Goal: Information Seeking & Learning: Learn about a topic

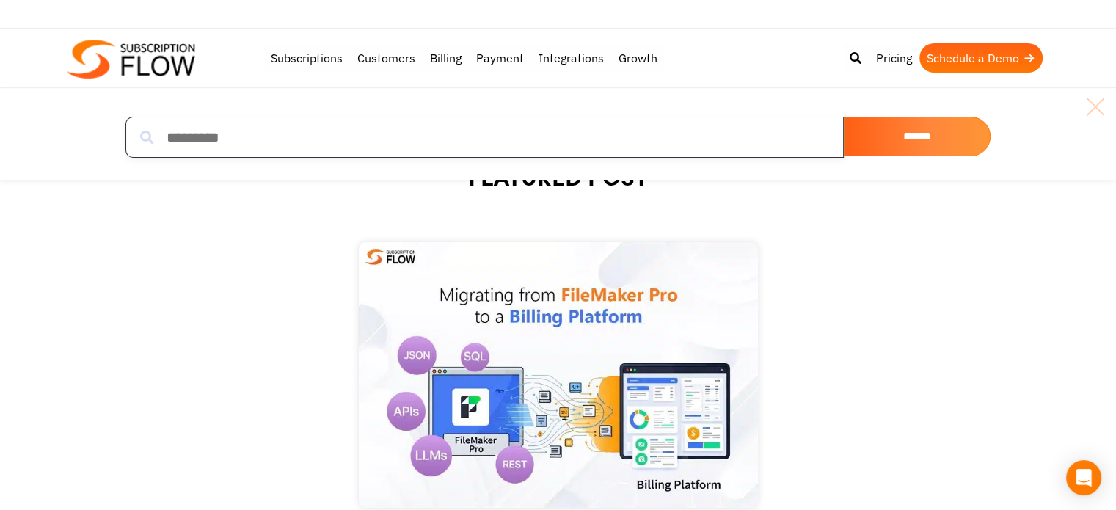
click at [723, 132] on input "search" at bounding box center [484, 137] width 718 height 41
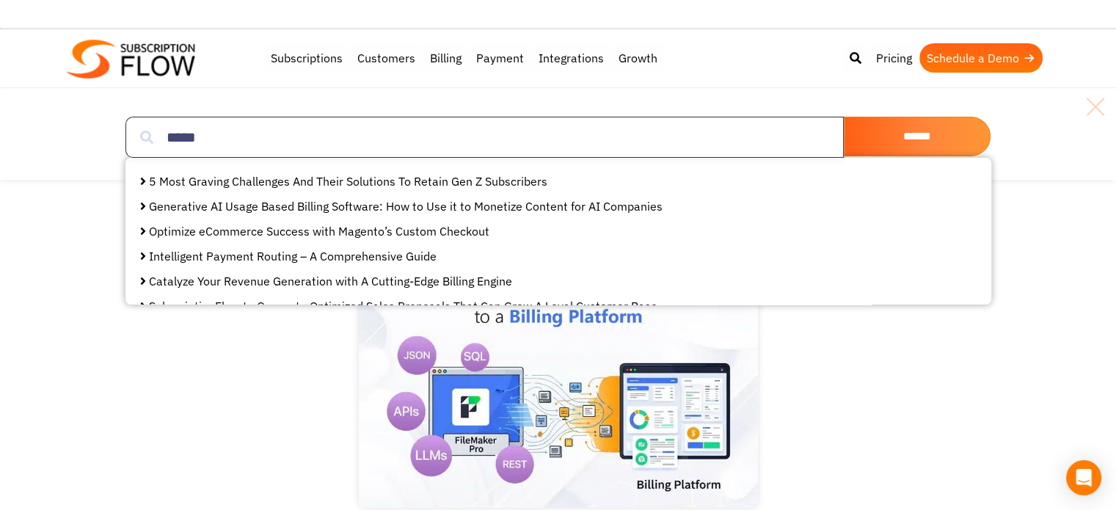
type input "*****"
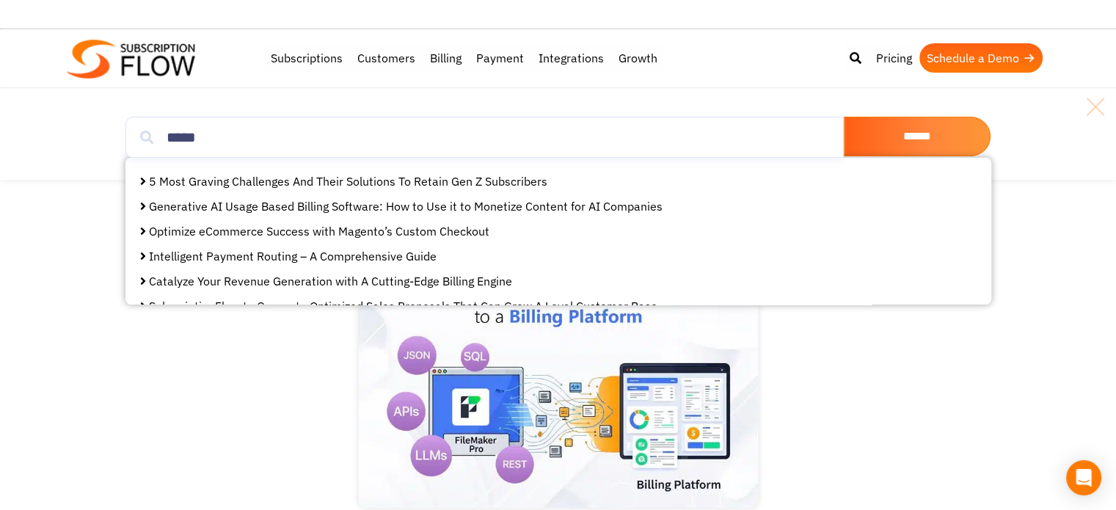
click at [493, 178] on link "5 Most Graving Challenges And Their Solutions To Retain Gen Z Subscribers" at bounding box center [348, 181] width 398 height 15
click at [1103, 110] on link at bounding box center [1095, 106] width 23 height 23
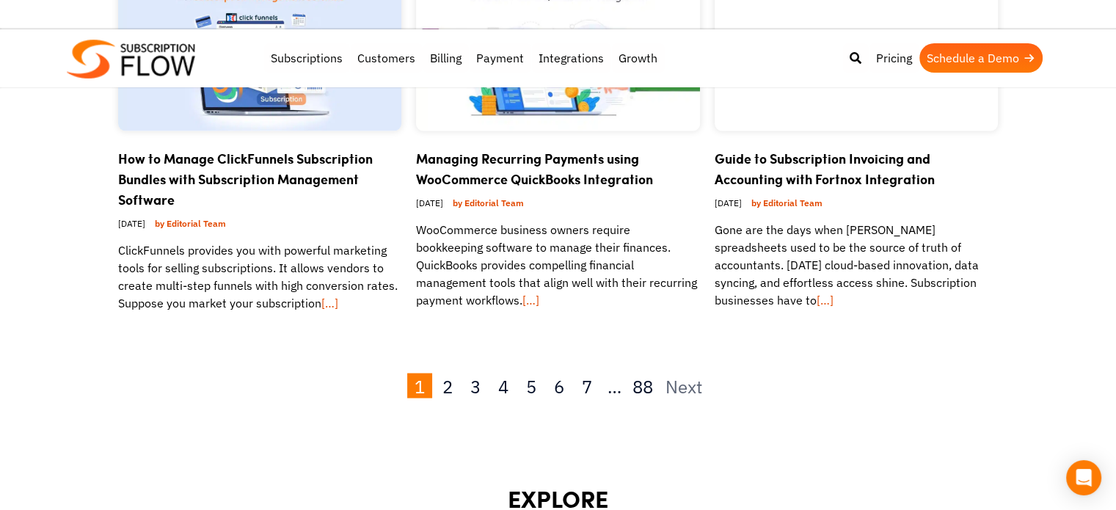
scroll to position [2725, 0]
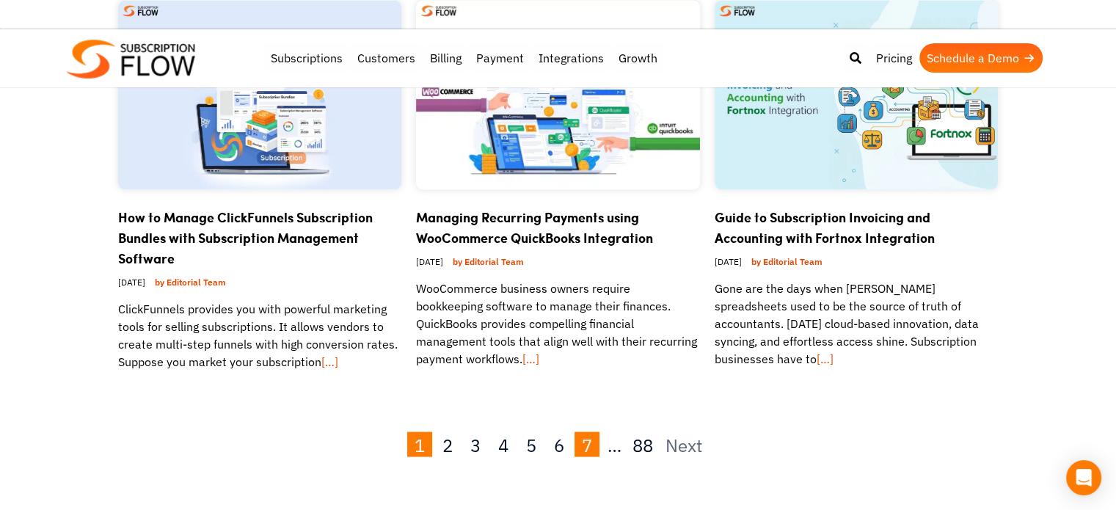
click at [589, 431] on link "7" at bounding box center [586, 443] width 25 height 25
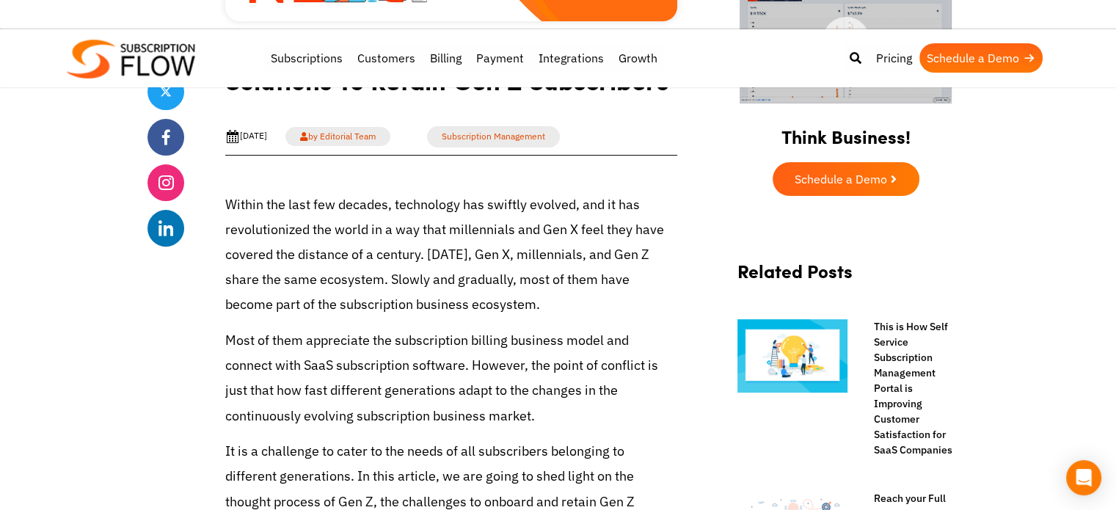
scroll to position [480, 0]
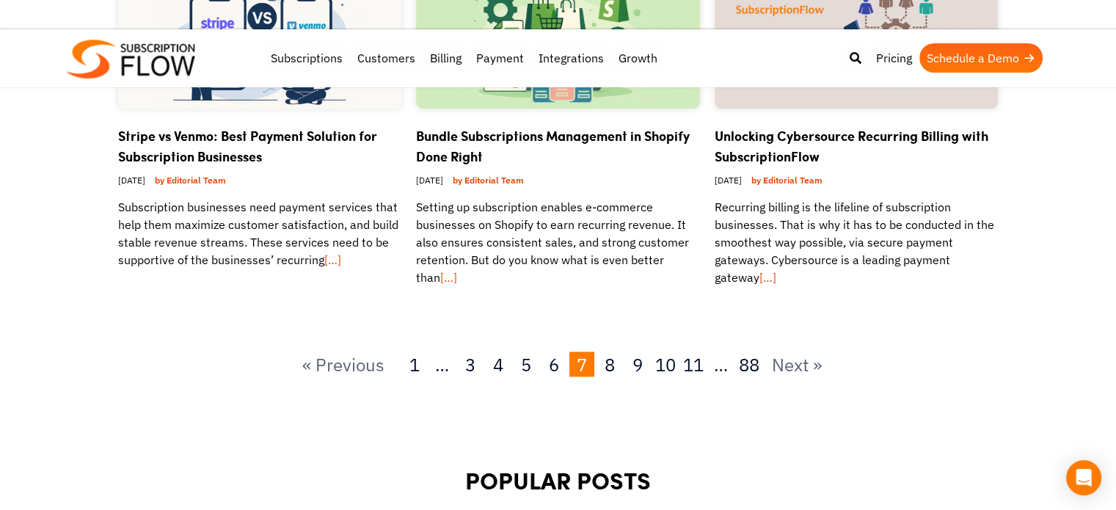
scroll to position [2183, 0]
click at [759, 351] on link "88" at bounding box center [749, 363] width 25 height 25
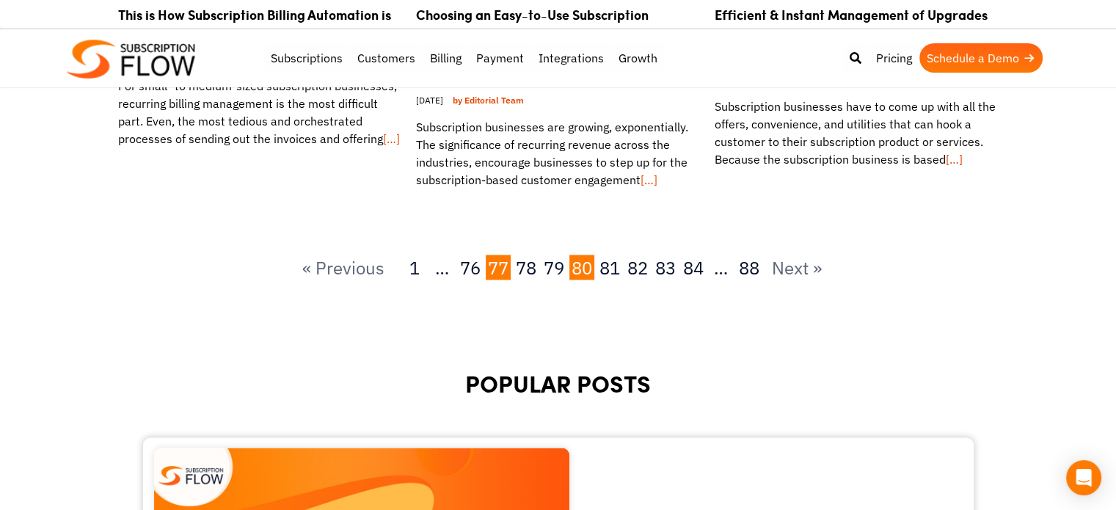
click at [502, 272] on link "77" at bounding box center [498, 267] width 25 height 25
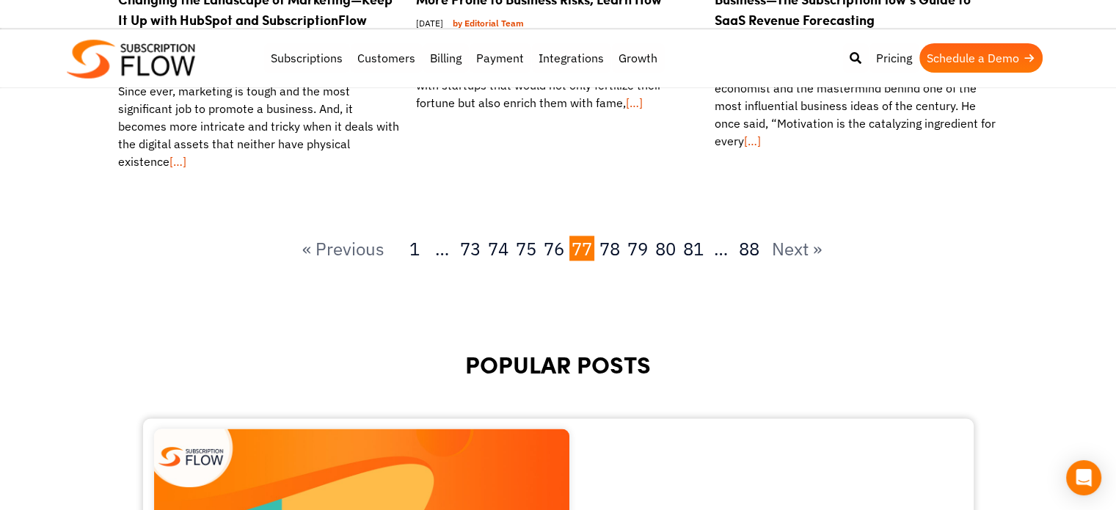
scroll to position [2358, 0]
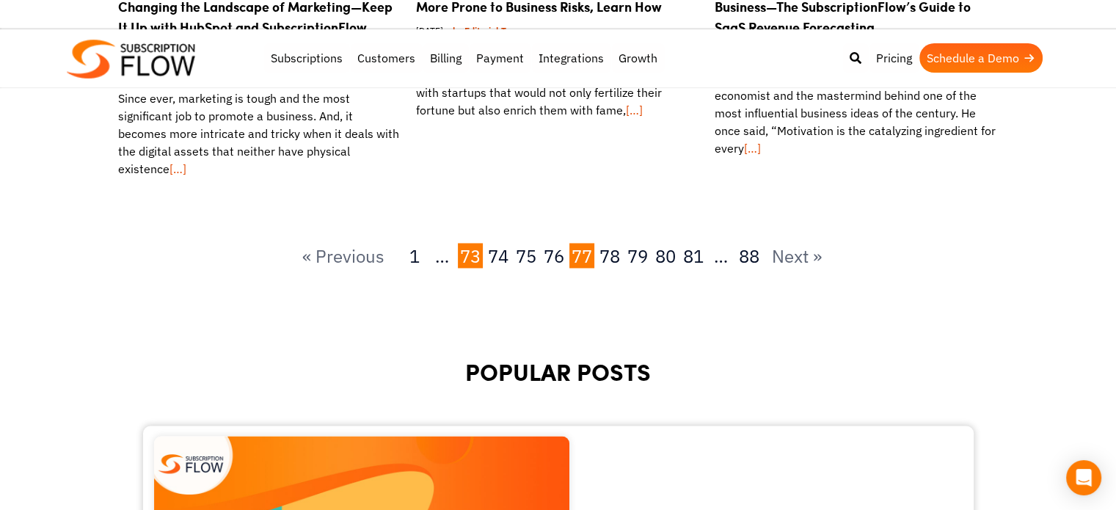
click at [478, 243] on link "73" at bounding box center [470, 255] width 25 height 25
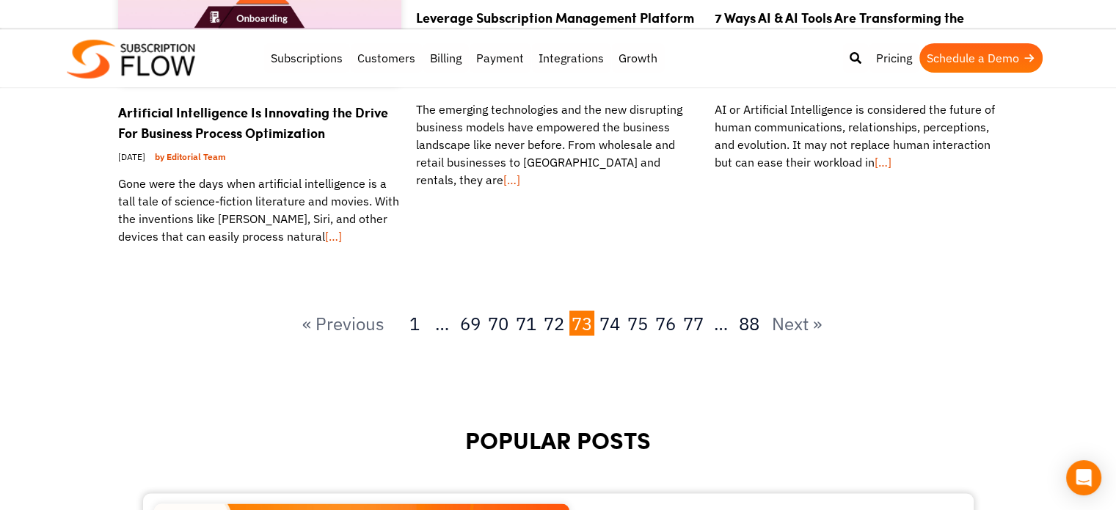
scroll to position [2365, 0]
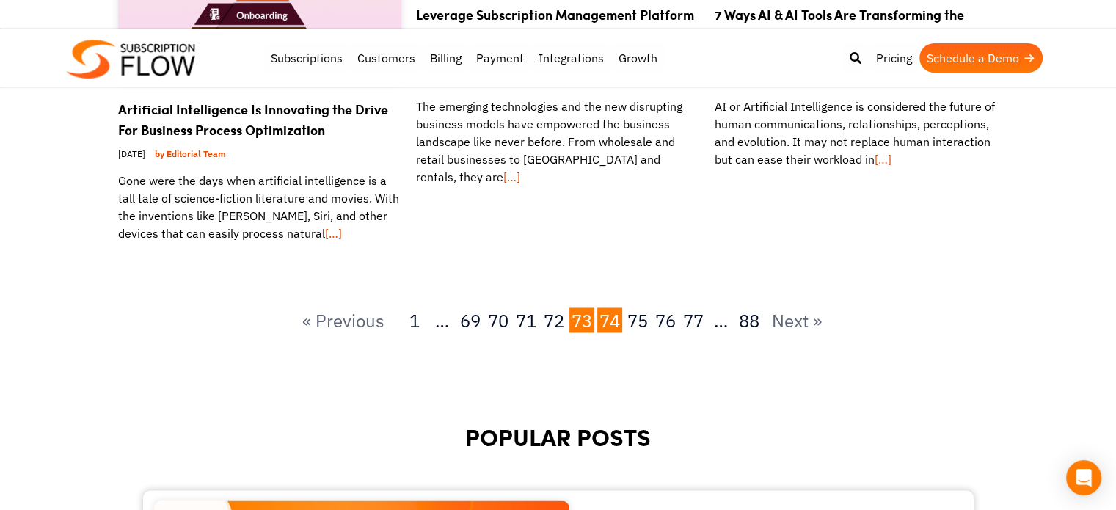
click at [599, 324] on link "74" at bounding box center [609, 319] width 25 height 25
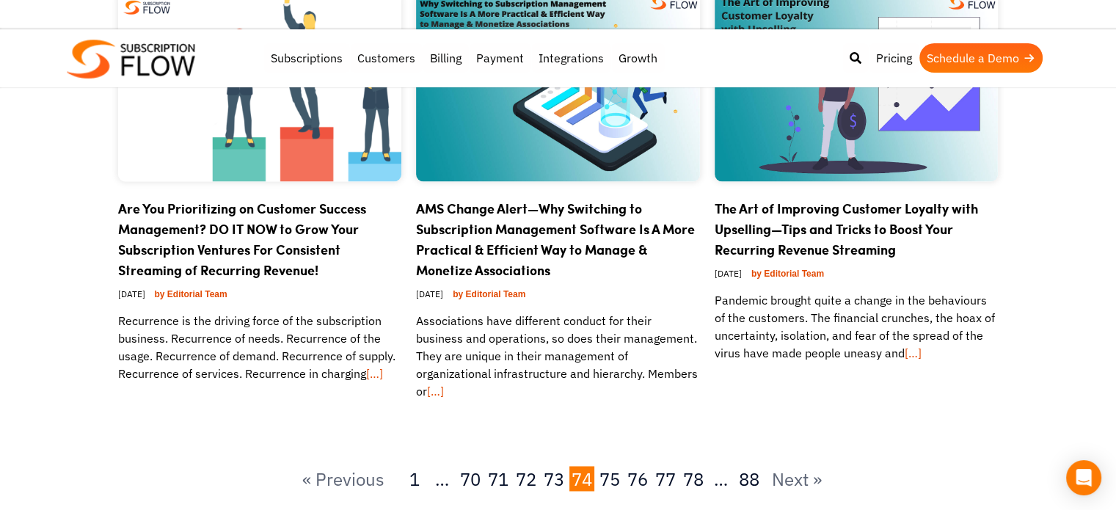
scroll to position [2175, 0]
click at [605, 465] on link "75" at bounding box center [609, 477] width 25 height 25
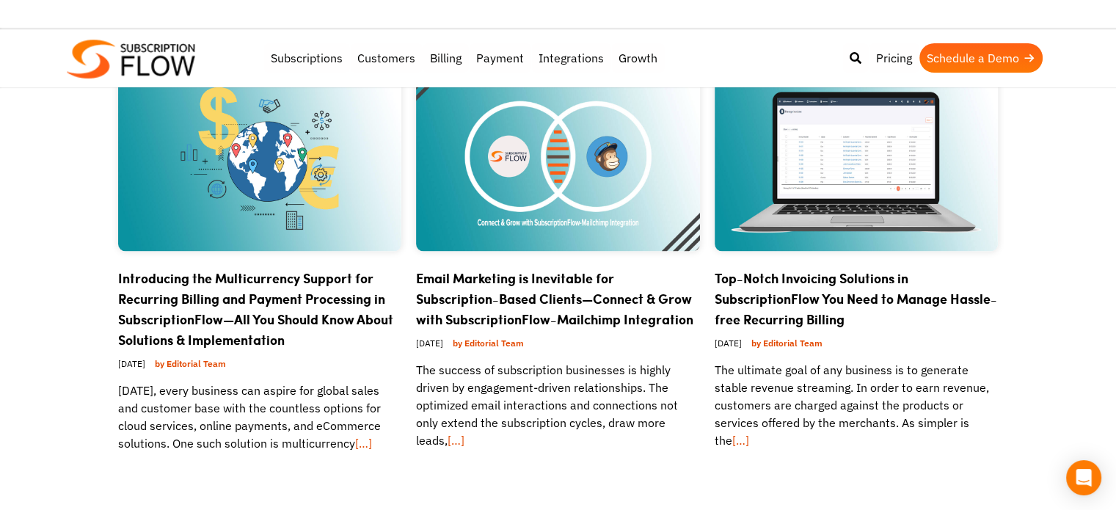
scroll to position [2083, 0]
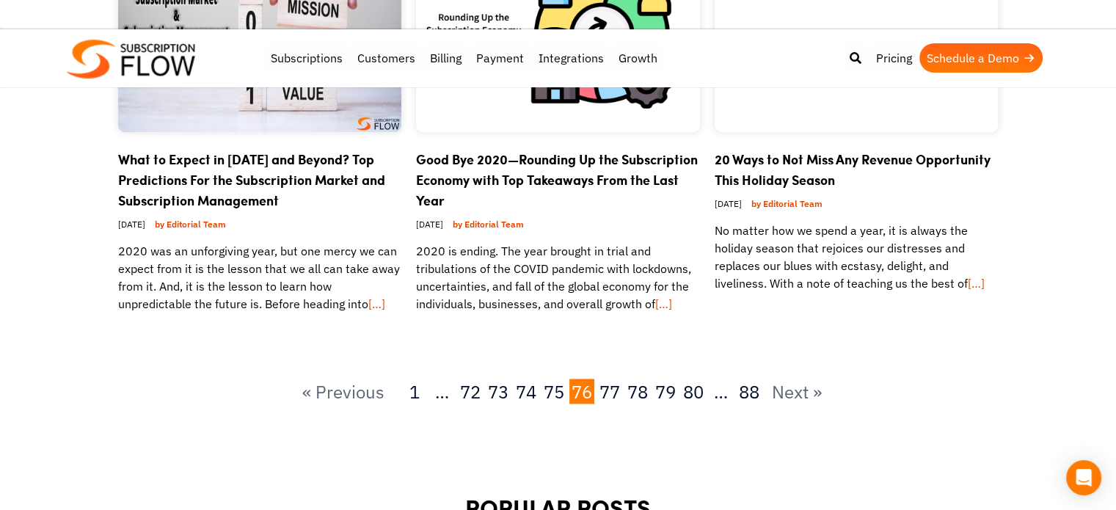
scroll to position [2203, 0]
click at [640, 378] on link "78" at bounding box center [637, 390] width 25 height 25
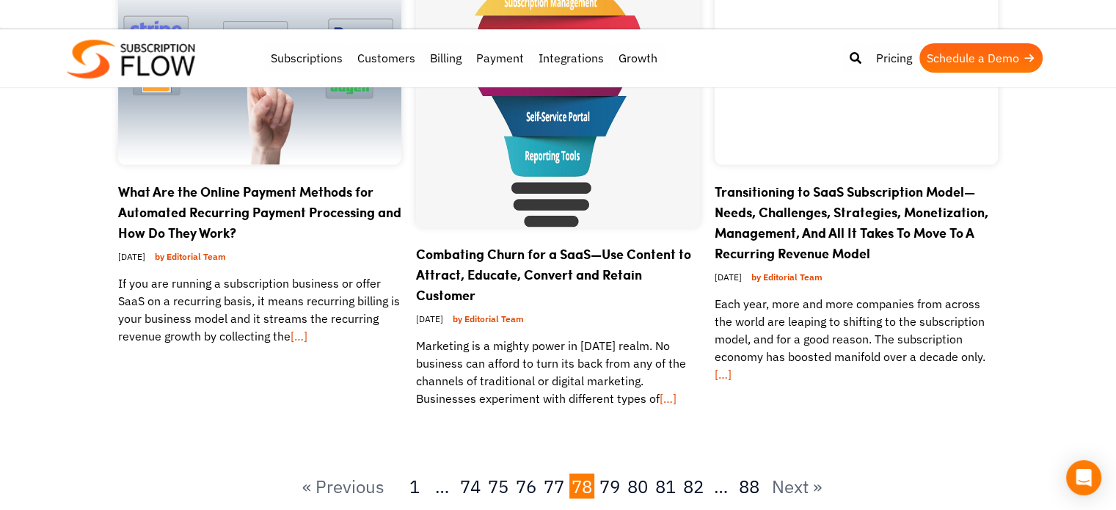
scroll to position [2213, 0]
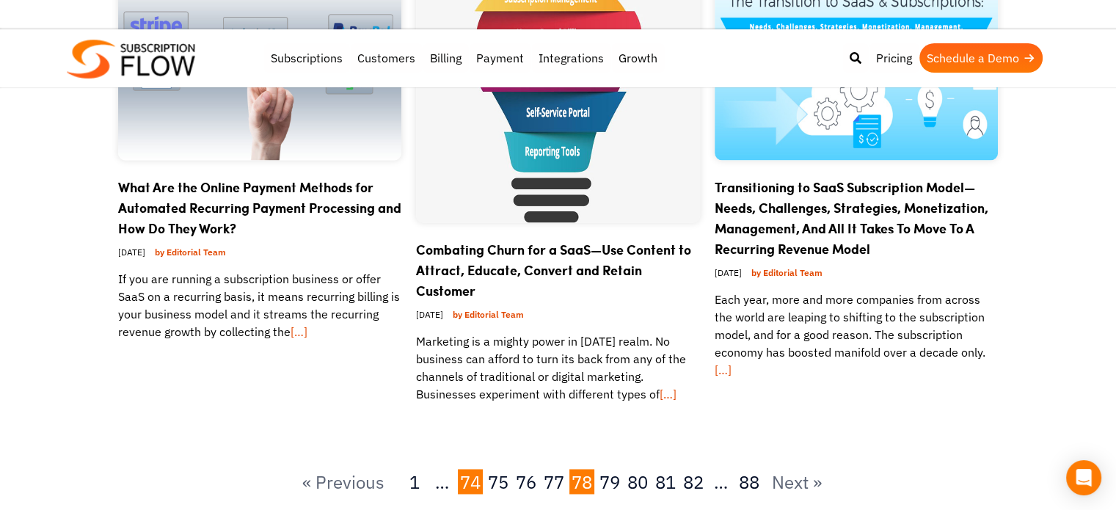
click at [477, 469] on link "74" at bounding box center [470, 481] width 25 height 25
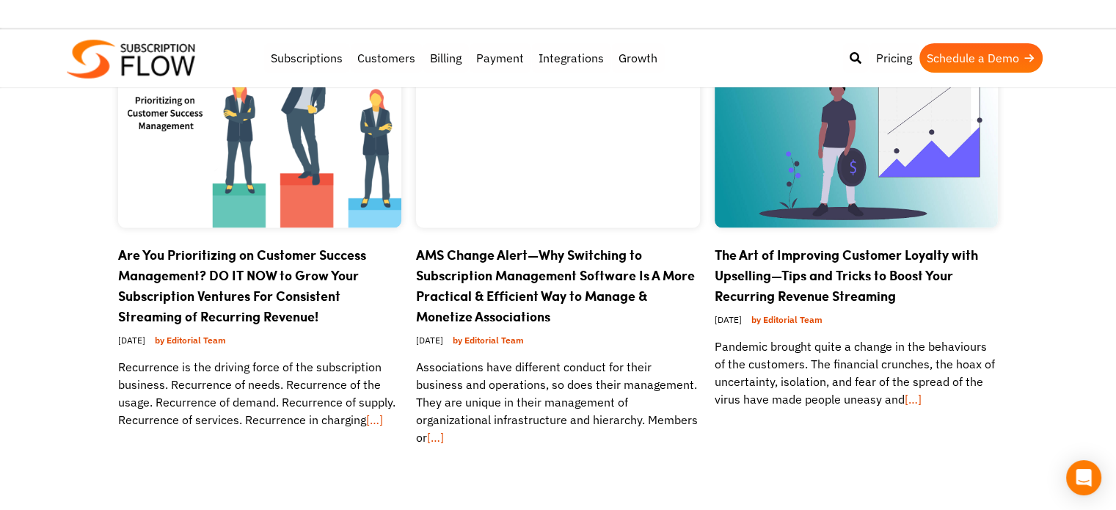
scroll to position [2129, 0]
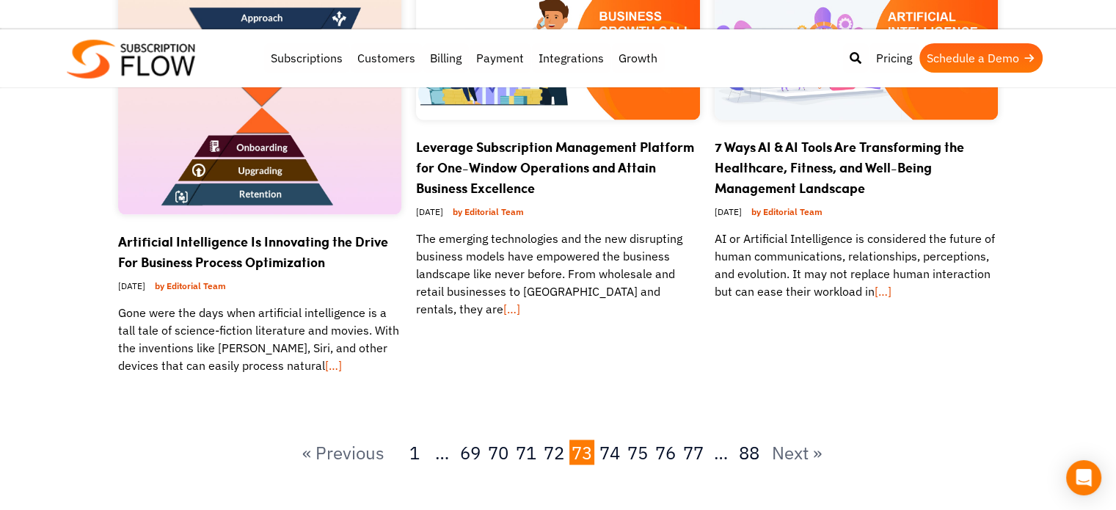
scroll to position [2235, 0]
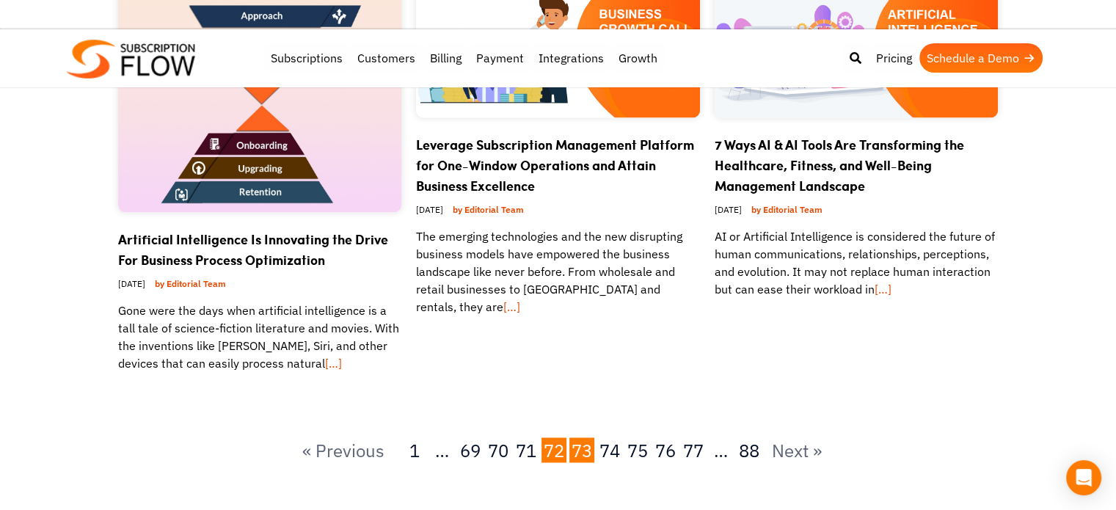
click at [555, 453] on link "72" at bounding box center [553, 449] width 25 height 25
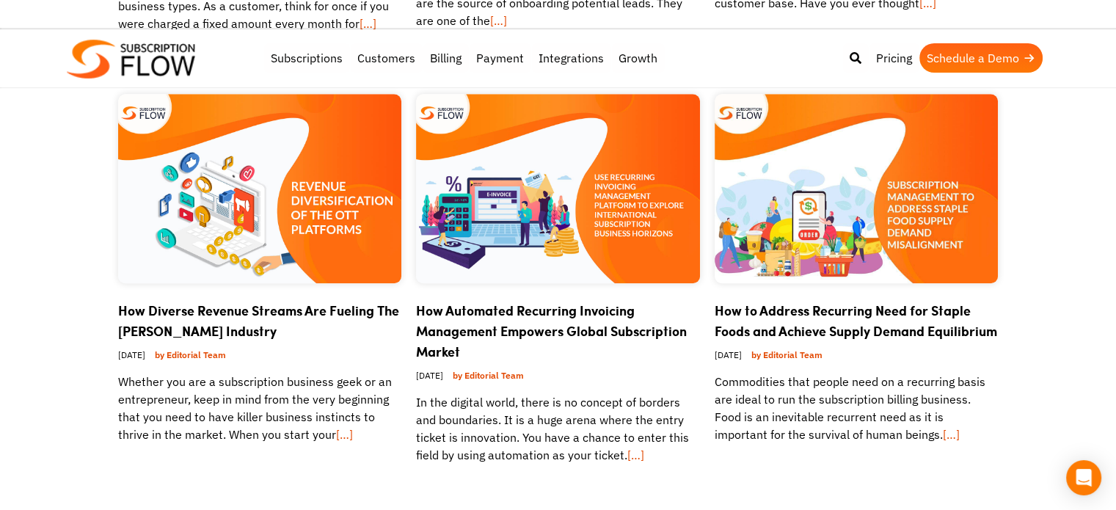
scroll to position [1153, 0]
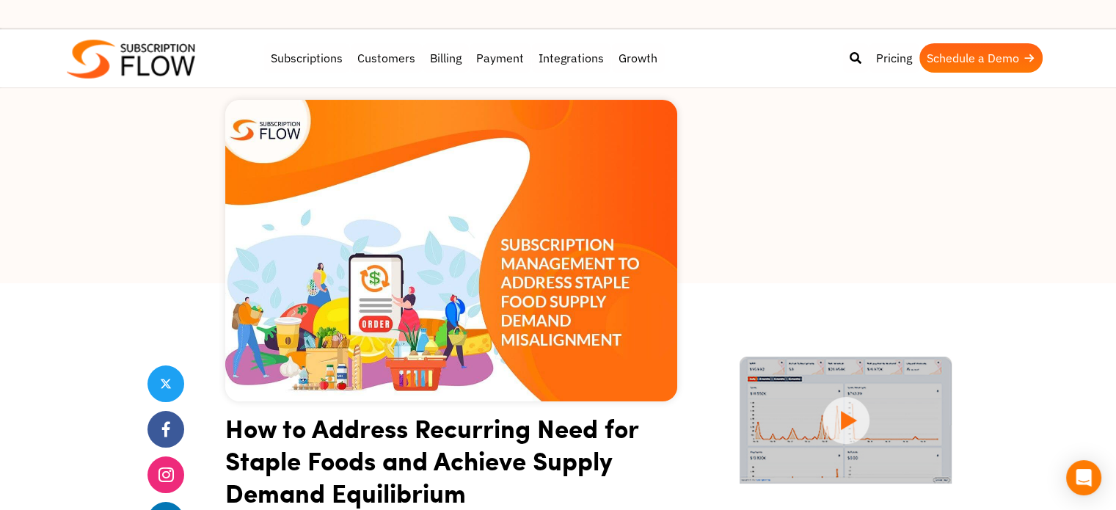
scroll to position [94, 0]
